Goal: Task Accomplishment & Management: Use online tool/utility

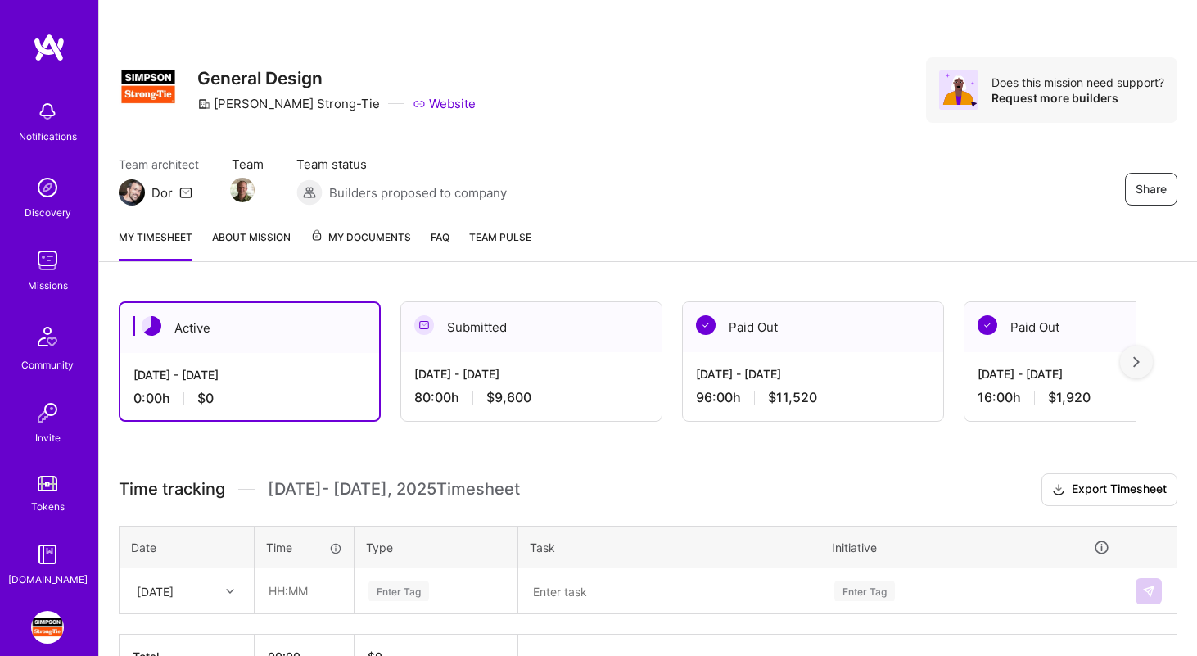
scroll to position [102, 0]
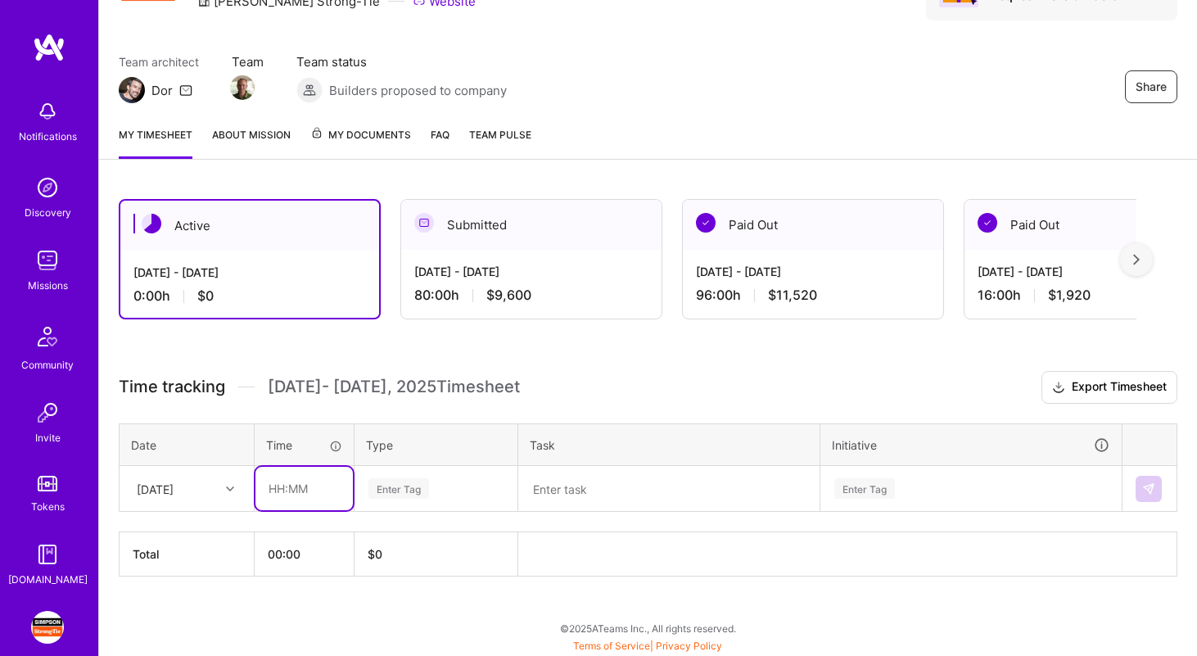
click at [299, 486] on input "text" at bounding box center [303, 488] width 97 height 43
type input "02:30"
type input "plan"
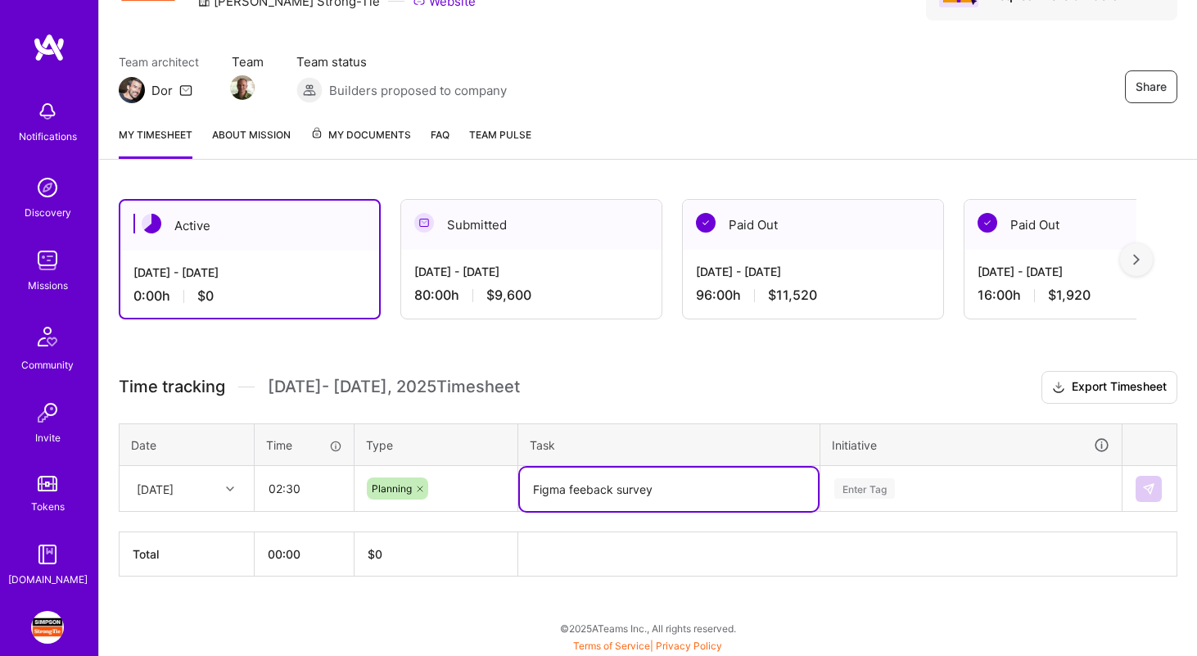
type textarea "Figma feeback survey"
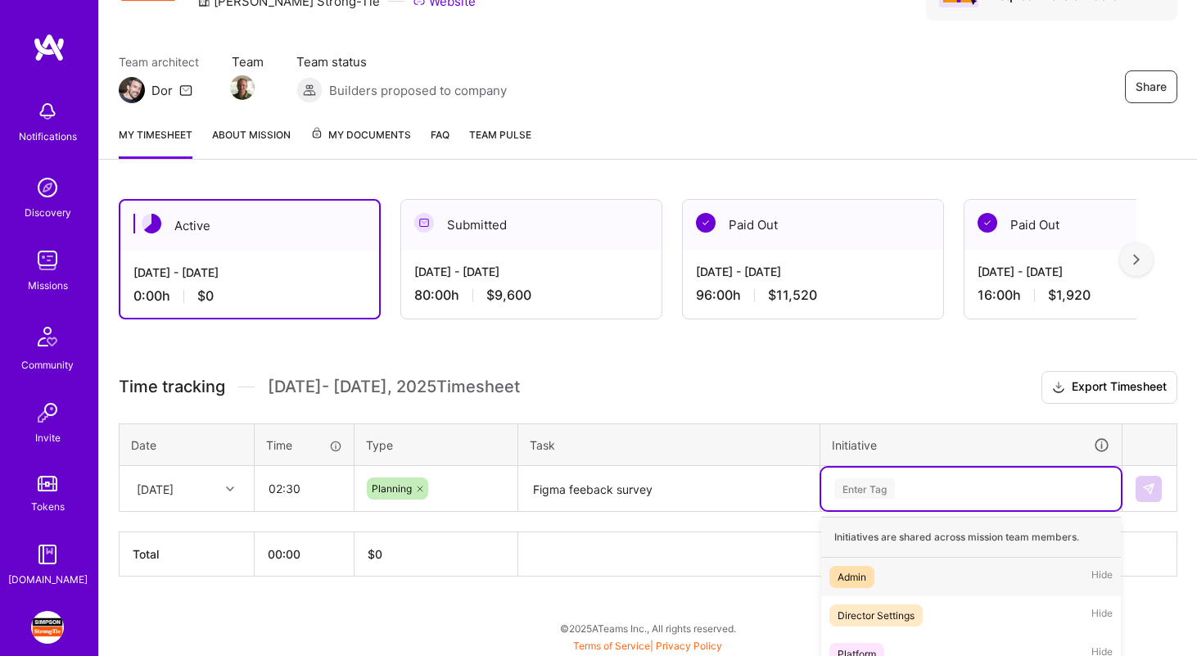
scroll to position [298, 0]
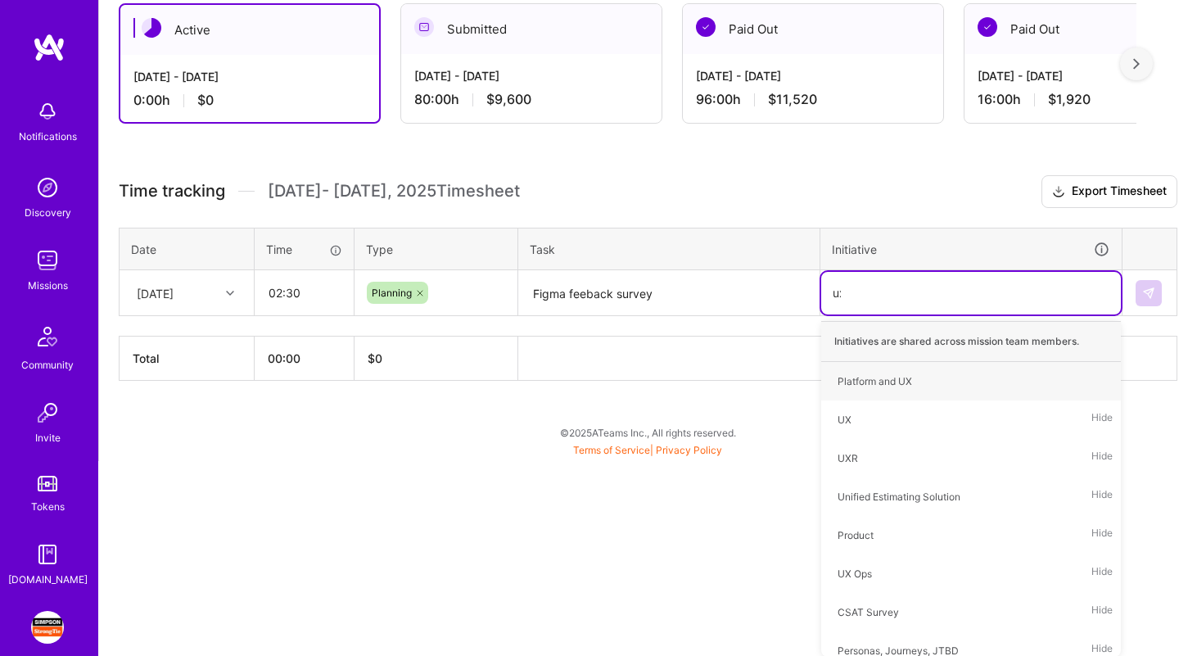
type input "uxr"
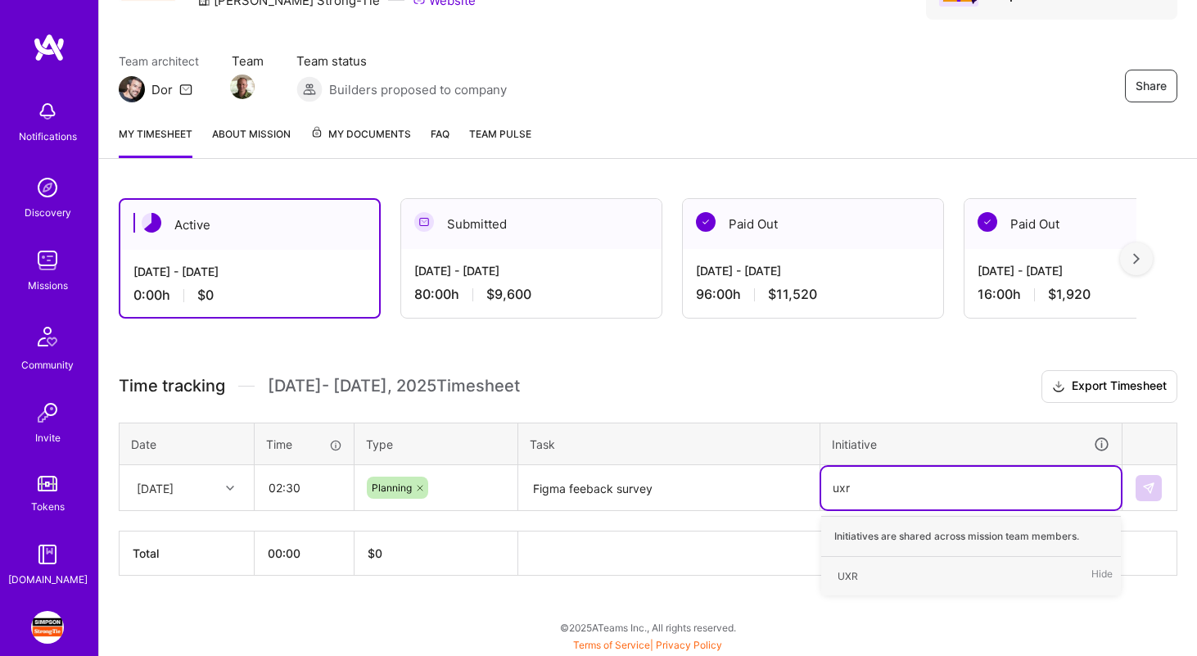
scroll to position [102, 0]
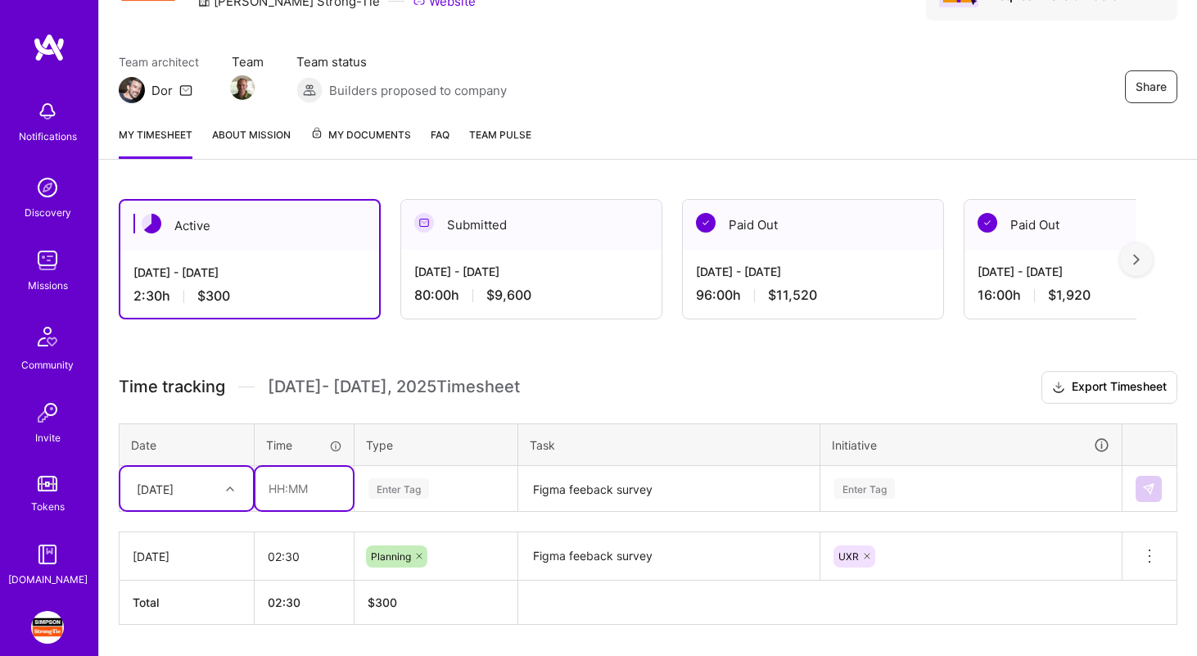
click at [283, 484] on input "text" at bounding box center [303, 488] width 97 height 43
type input "01:00"
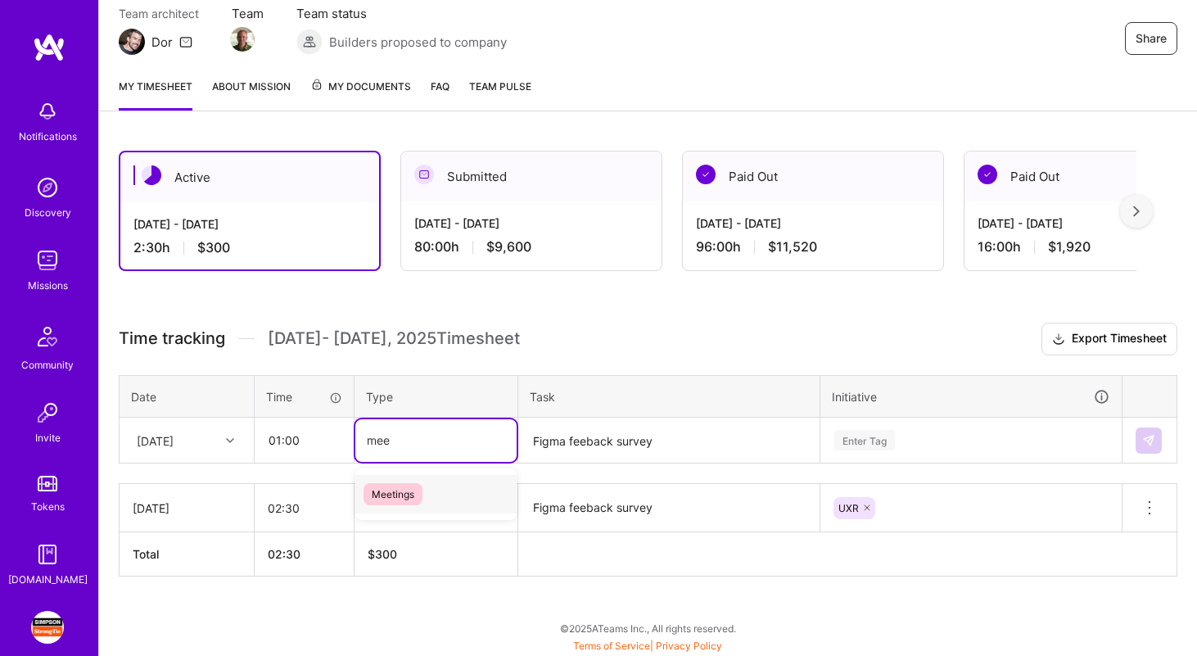
type input "meet"
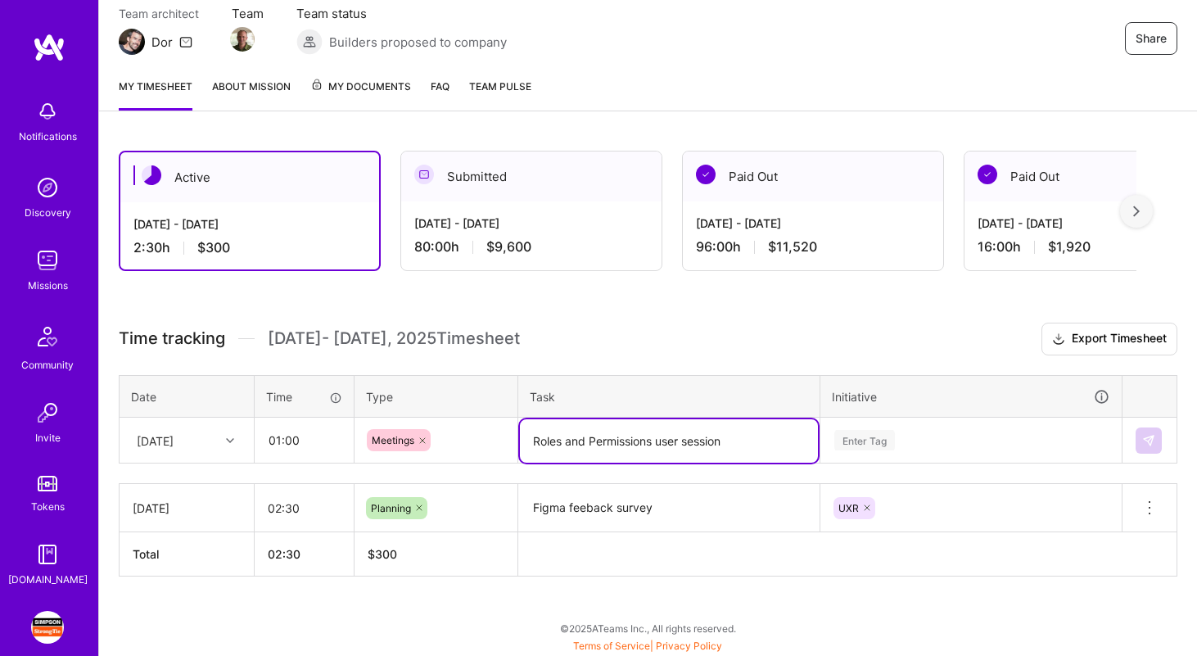
click at [422, 439] on icon at bounding box center [423, 441] width 10 height 10
type textarea "Roles and Permissions user session"
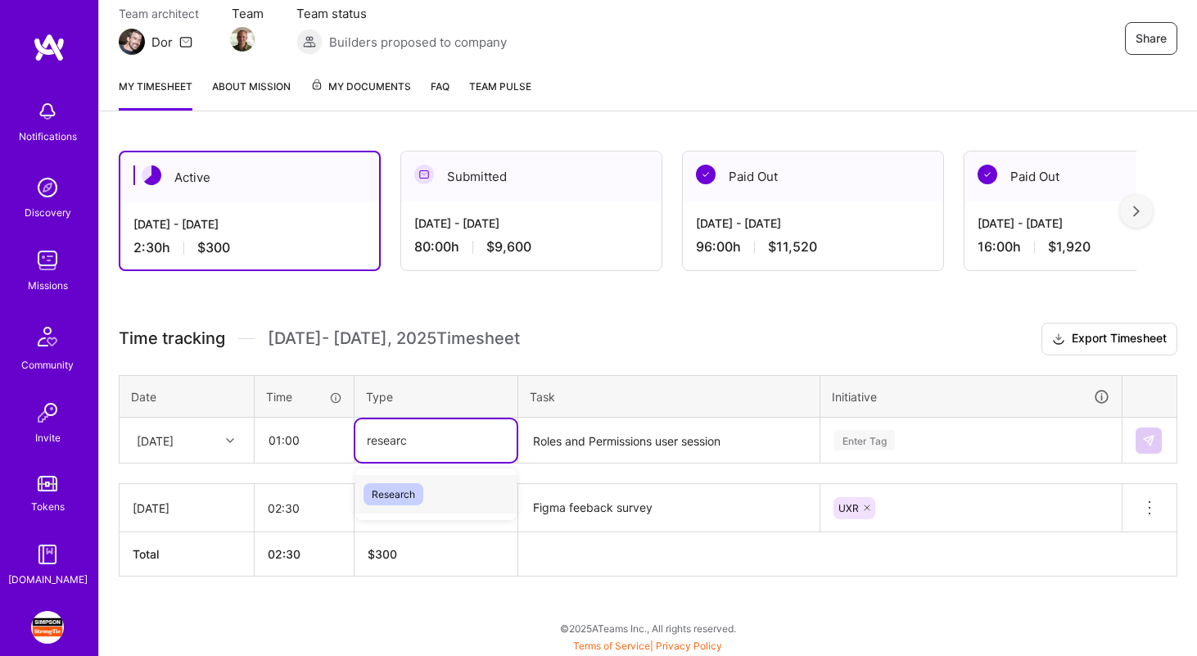
type input "research"
click at [940, 429] on div "Enter Tag" at bounding box center [971, 440] width 300 height 43
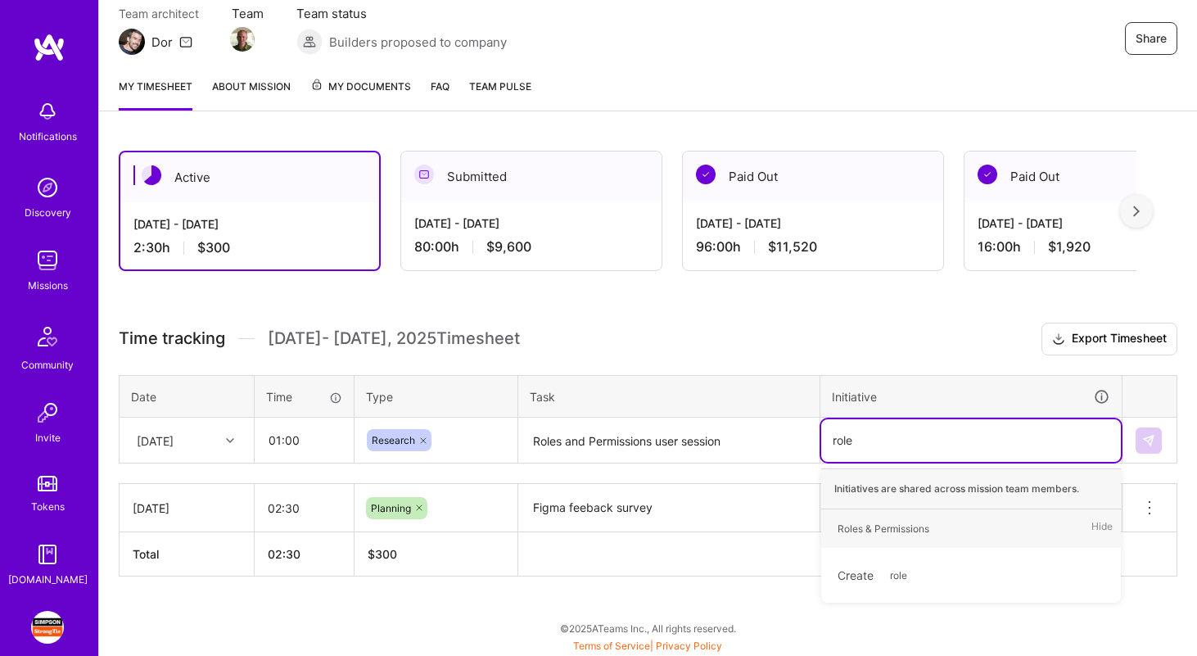
type input "roles"
click at [987, 522] on div "Roles & Permissions Hide" at bounding box center [971, 528] width 300 height 38
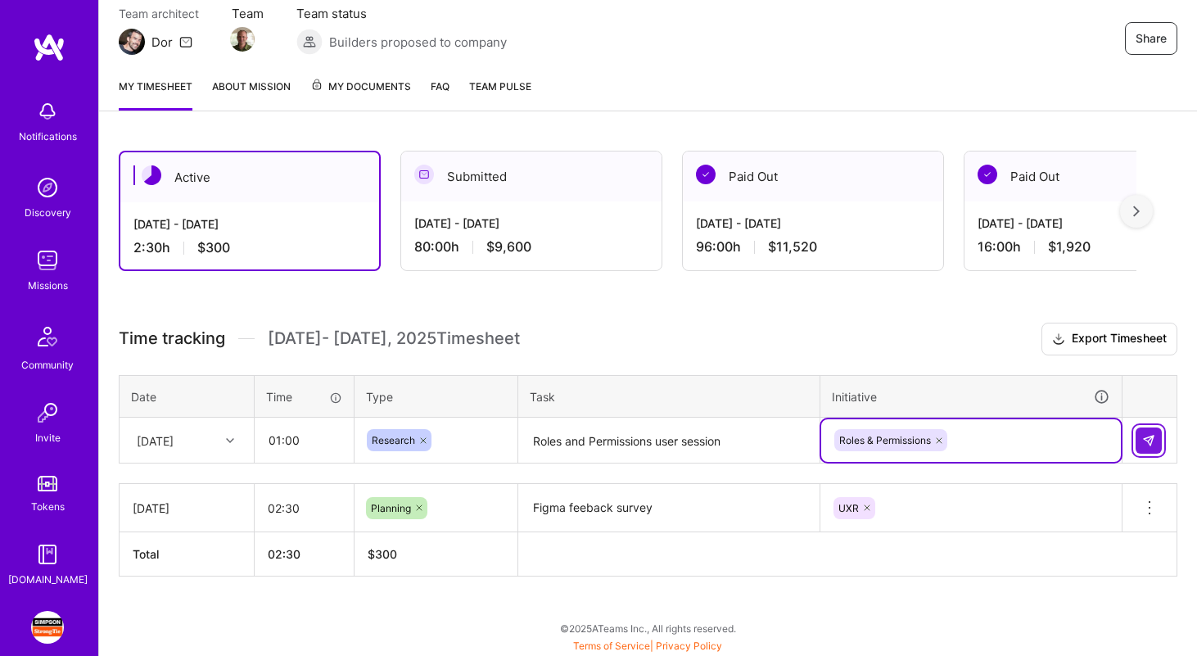
click at [1146, 440] on img at bounding box center [1148, 440] width 13 height 13
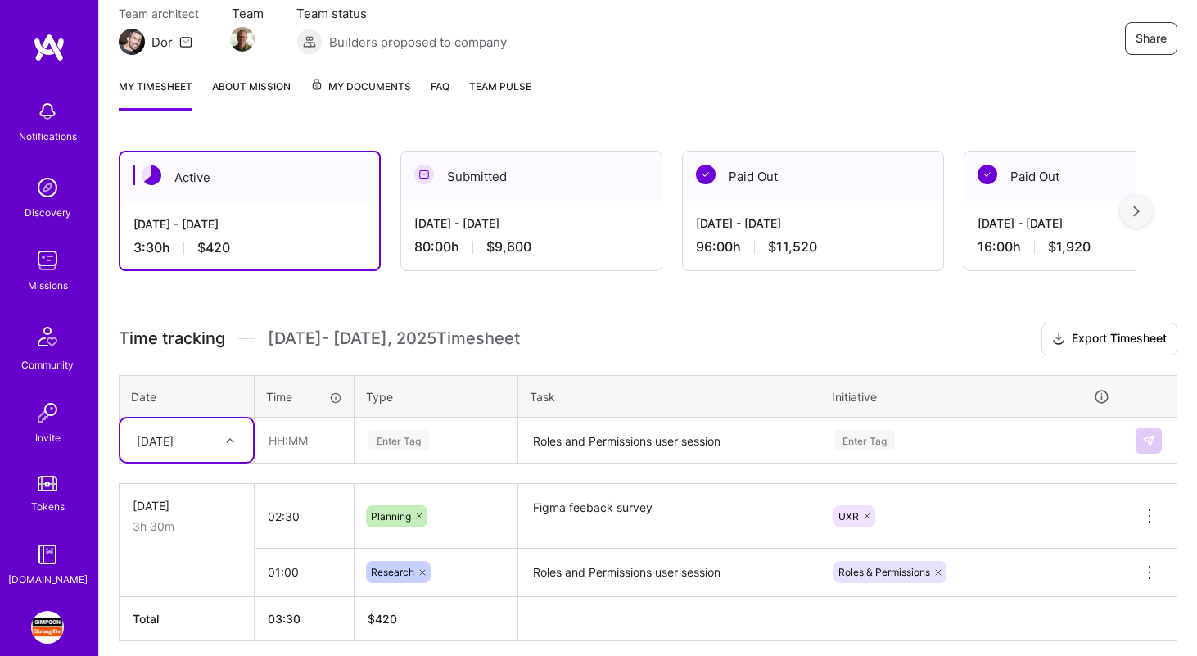
scroll to position [215, 0]
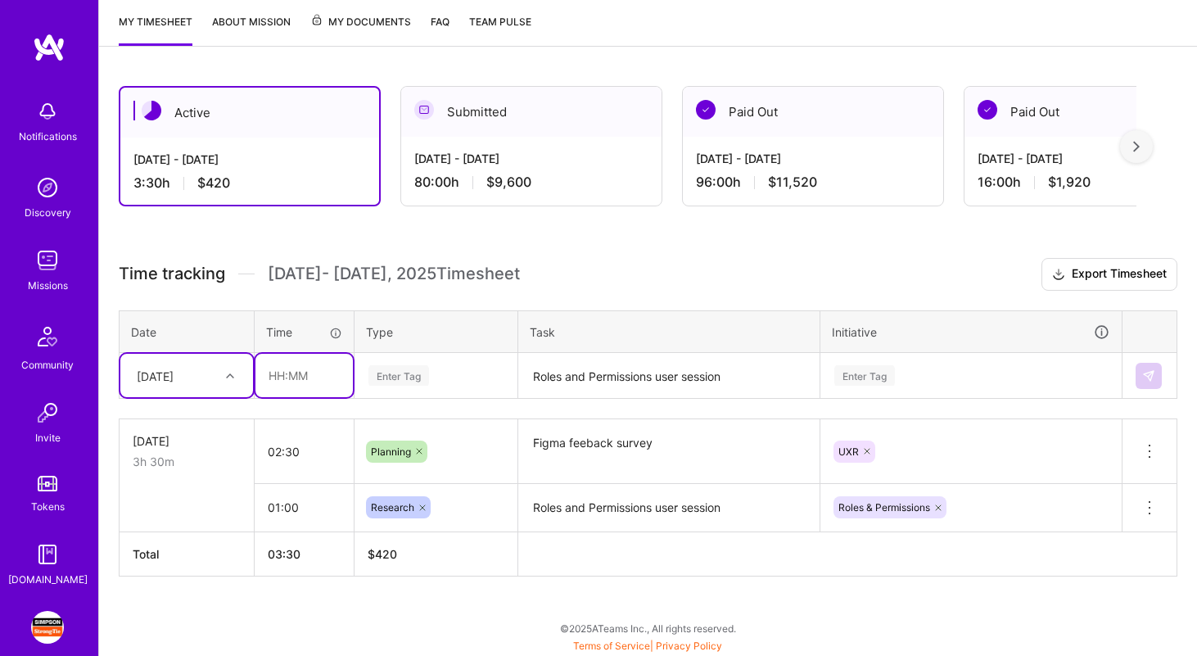
click at [284, 368] on input "text" at bounding box center [303, 375] width 97 height 43
type input "00:30"
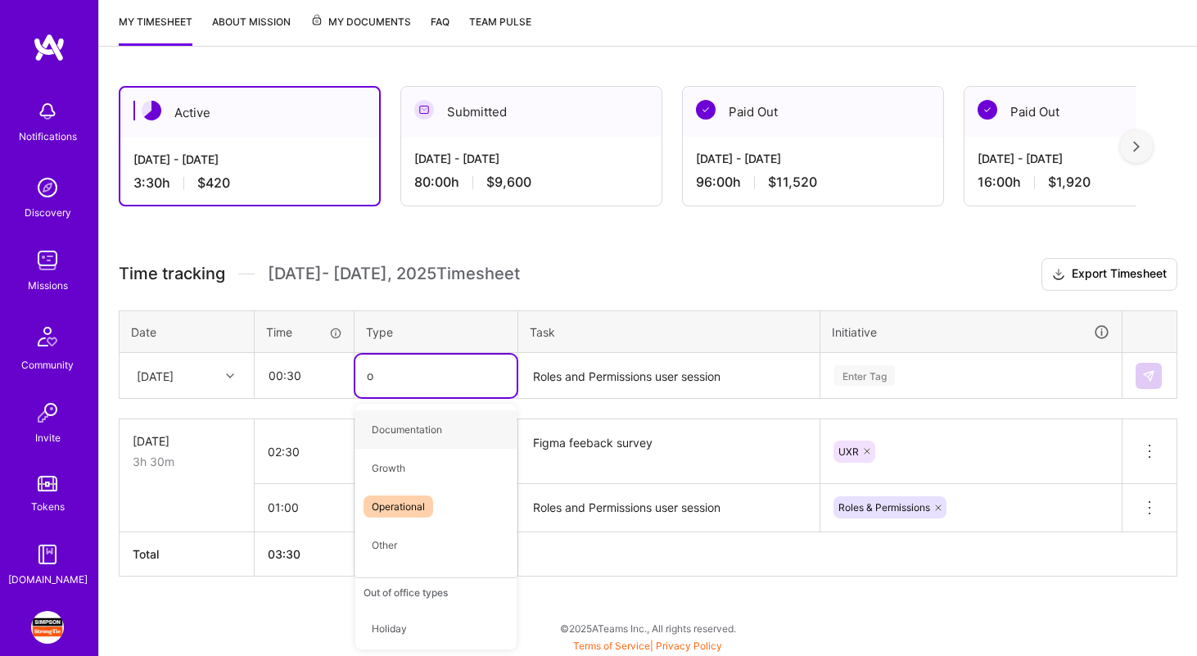
type input "op"
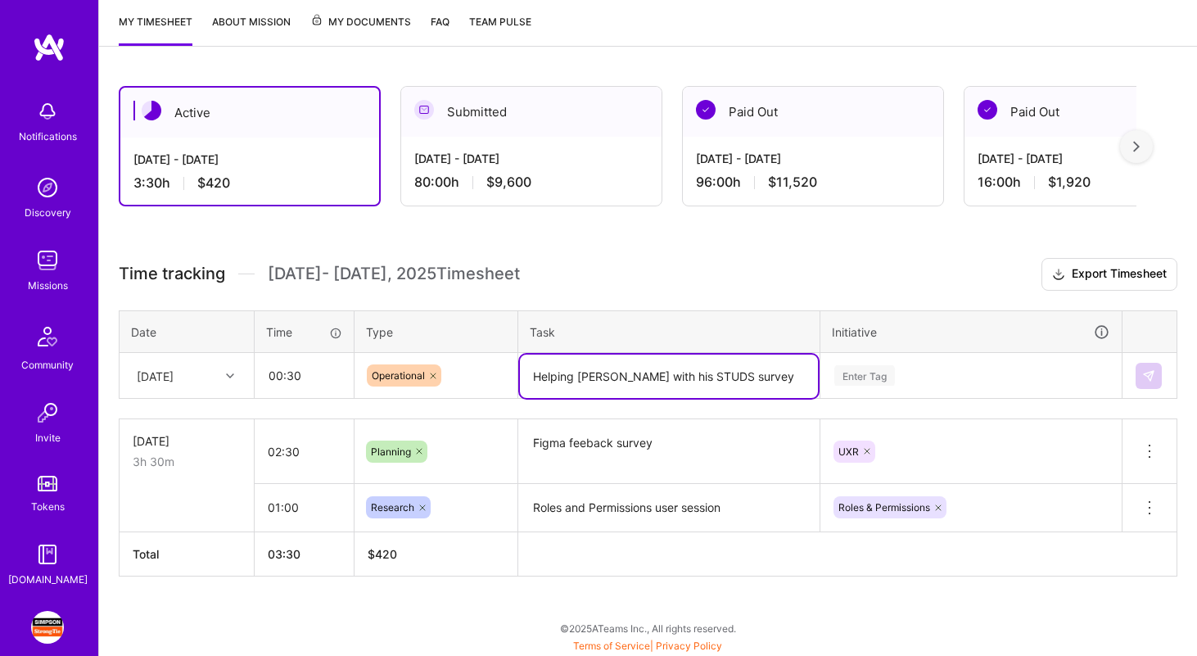
type textarea "Helping [PERSON_NAME] with his STUDS survey"
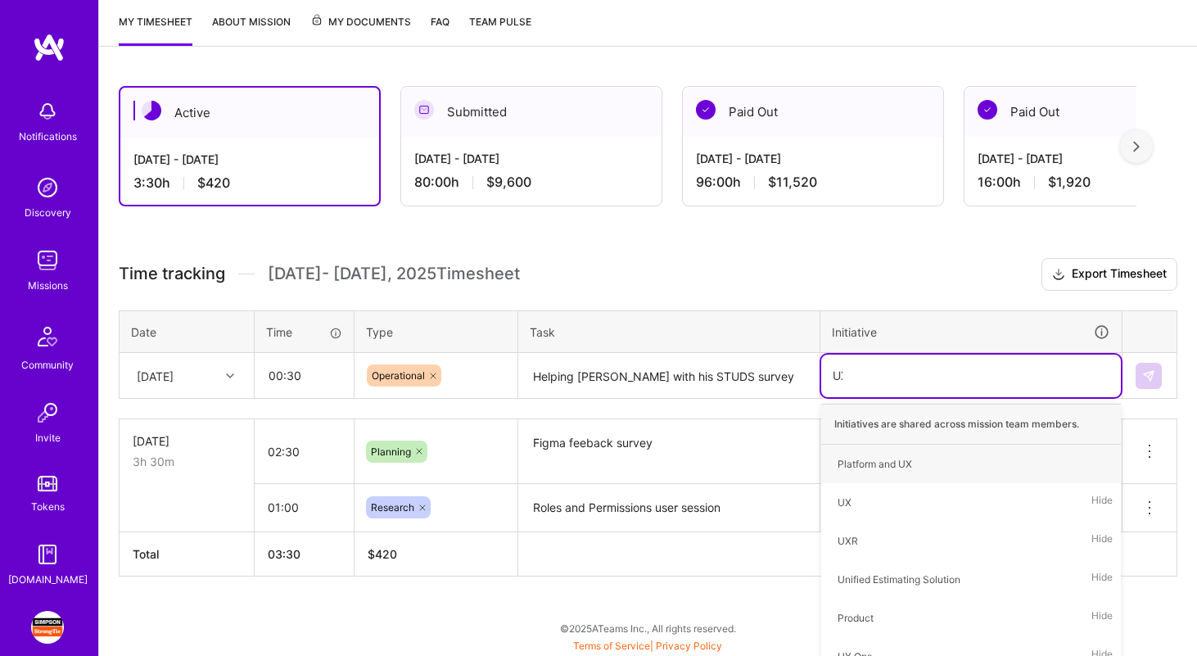
type input "UXR"
